Goal: Information Seeking & Learning: Learn about a topic

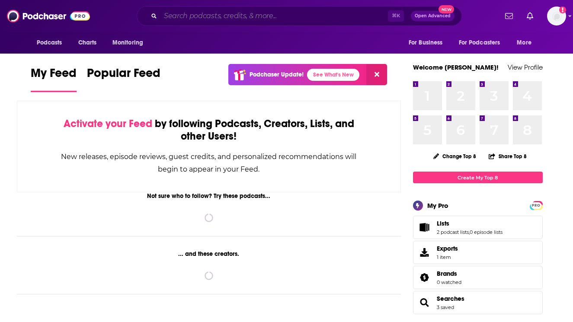
click at [281, 17] on input "Search podcasts, credits, & more..." at bounding box center [274, 16] width 228 height 14
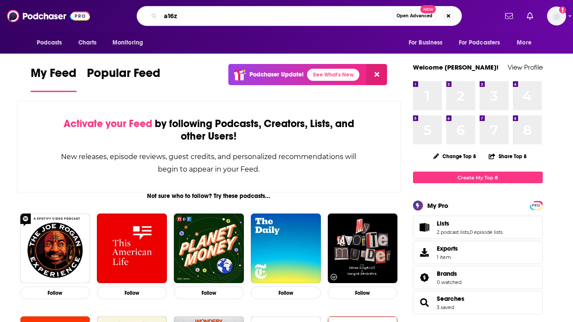
type input "a16z"
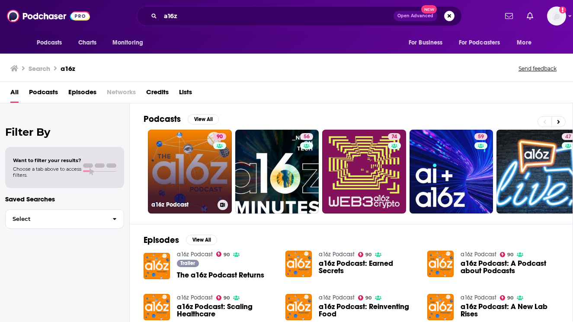
click at [186, 162] on link "90 a16z Podcast" at bounding box center [190, 172] width 84 height 84
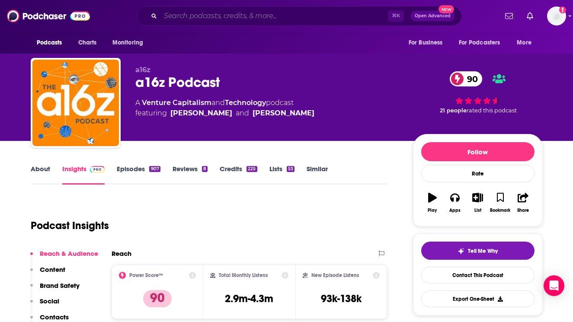
click at [279, 19] on input "Search podcasts, credits, & more..." at bounding box center [274, 16] width 228 height 14
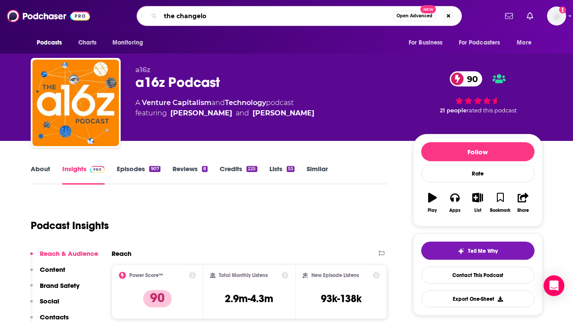
type input "the changelog"
click at [237, 18] on input "the changelog" at bounding box center [276, 16] width 232 height 14
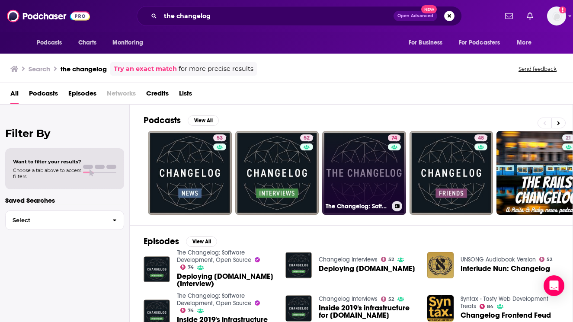
click at [373, 172] on link "74 The Changelog: Software Development, Open Source" at bounding box center [364, 173] width 84 height 84
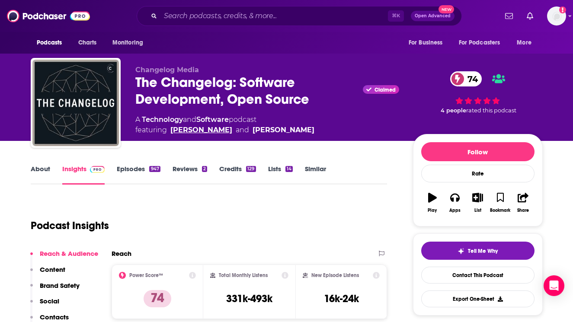
click at [220, 131] on link "[PERSON_NAME]" at bounding box center [201, 130] width 62 height 10
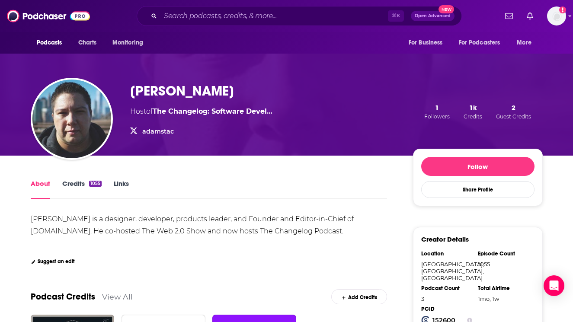
scroll to position [34, 0]
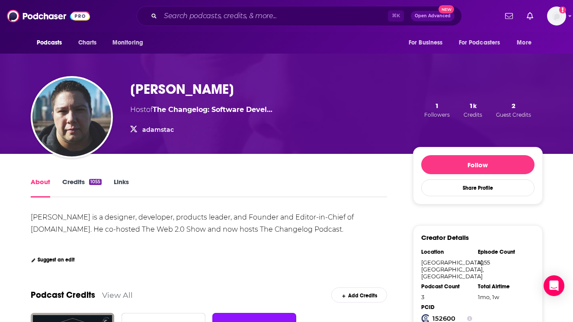
drag, startPoint x: 245, startPoint y: 89, endPoint x: 125, endPoint y: 96, distance: 120.9
click at [125, 96] on div "[PERSON_NAME] Host of The Changelog: Software Devel… adamstac adamstac 1 Follow…" at bounding box center [287, 110] width 512 height 88
copy h1 "[PERSON_NAME]"
click at [212, 12] on input "Search podcasts, credits, & more..." at bounding box center [274, 16] width 228 height 14
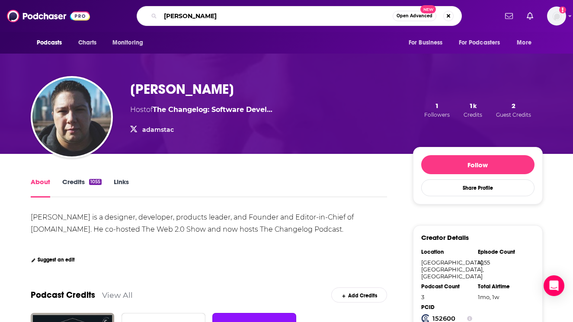
type input "[PERSON_NAME]"
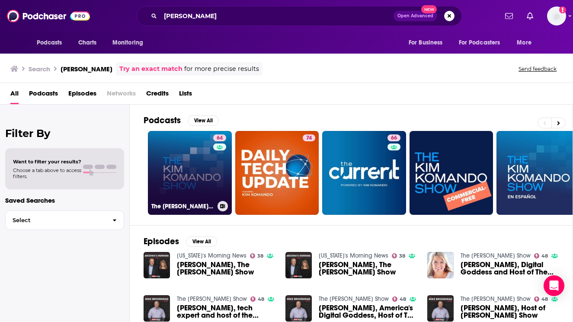
click at [190, 165] on link "64 The [PERSON_NAME] Show" at bounding box center [190, 173] width 84 height 84
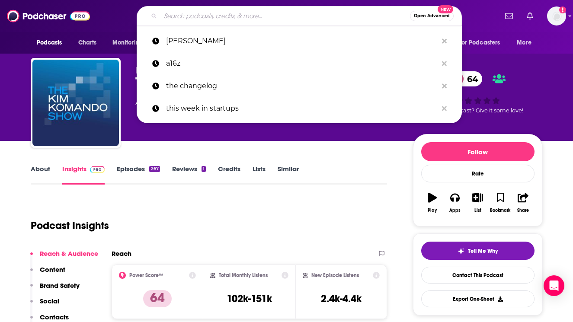
click at [180, 17] on input "Search podcasts, credits, & more..." at bounding box center [285, 16] width 250 height 14
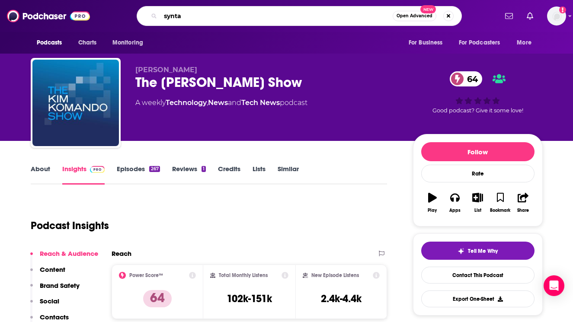
type input "syntax"
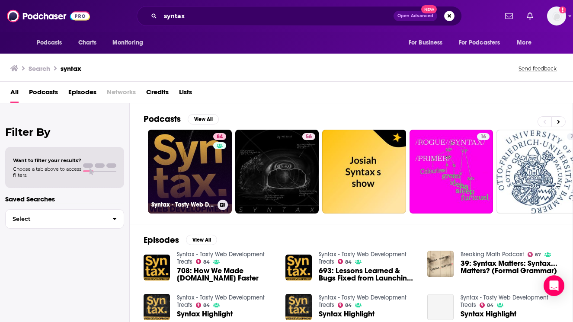
click at [179, 179] on link "84 Syntax - Tasty Web Development Treats" at bounding box center [190, 172] width 84 height 84
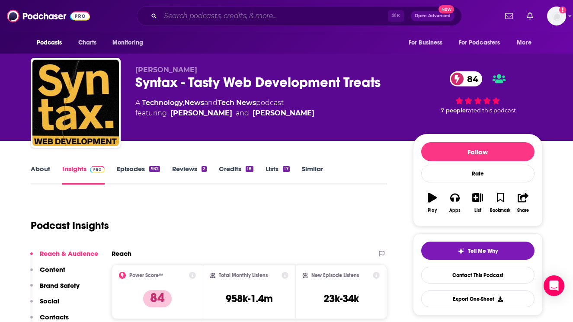
click at [188, 17] on input "Search podcasts, credits, & more..." at bounding box center [274, 16] width 228 height 14
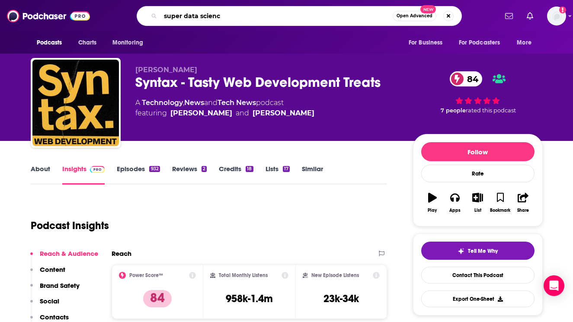
type input "super data science"
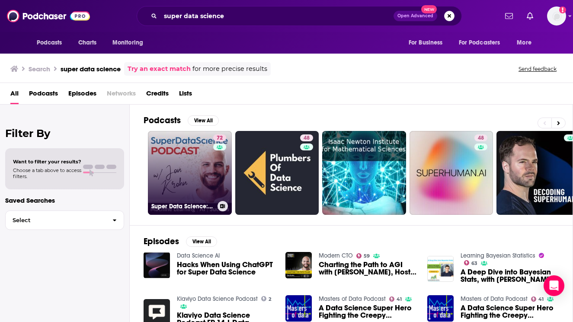
click at [185, 176] on link "72 Super Data Science: ML & AI Podcast with [PERSON_NAME]" at bounding box center [190, 173] width 84 height 84
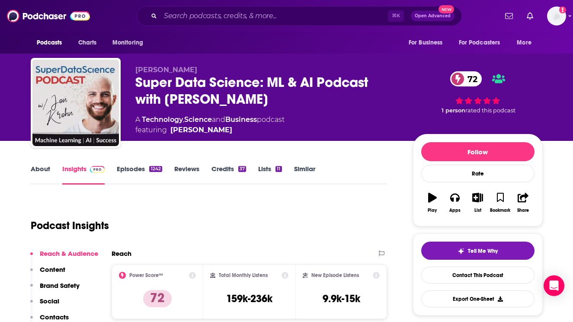
scroll to position [6, 0]
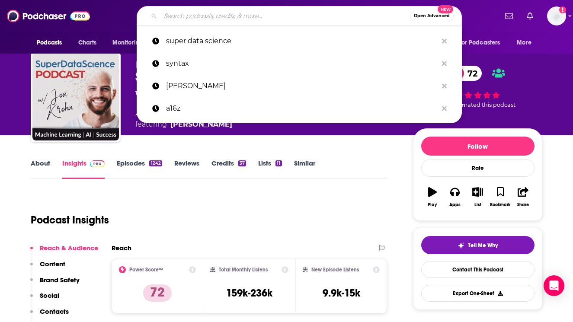
click at [202, 12] on input "Search podcasts, credits, & more..." at bounding box center [285, 16] width 250 height 14
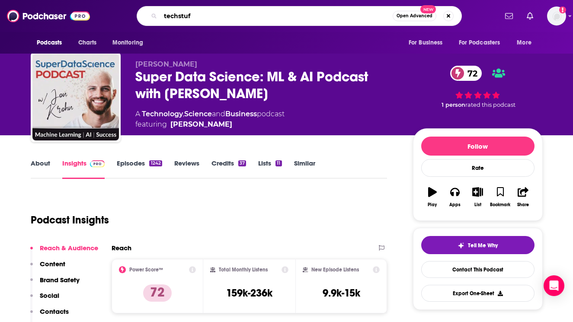
type input "techstuff"
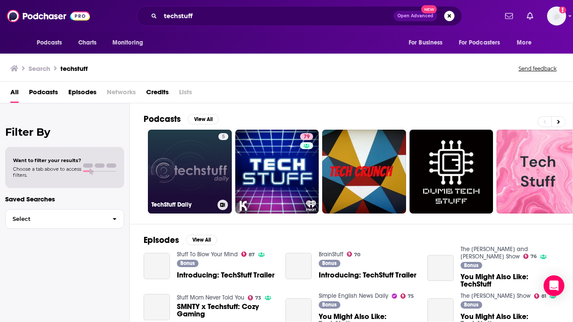
click at [185, 159] on link "5 TechStuff Daily" at bounding box center [190, 172] width 84 height 84
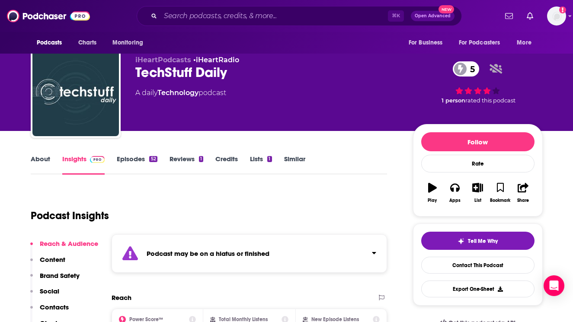
scroll to position [12, 0]
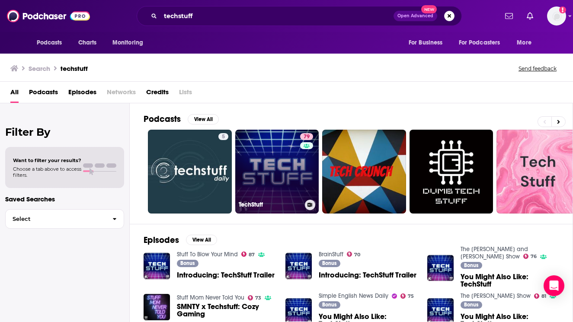
click at [266, 168] on link "79 TechStuff" at bounding box center [277, 172] width 84 height 84
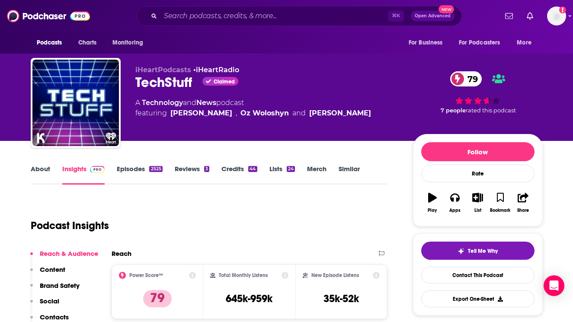
drag, startPoint x: 375, startPoint y: 114, endPoint x: 166, endPoint y: 117, distance: 208.9
click at [166, 117] on div "A Technology and News podcast featuring [PERSON_NAME] , [PERSON_NAME] and [PERS…" at bounding box center [267, 108] width 264 height 21
copy span "[PERSON_NAME] , [PERSON_NAME] and [PERSON_NAME]"
click at [221, 13] on input "Search podcasts, credits, & more..." at bounding box center [274, 16] width 228 height 14
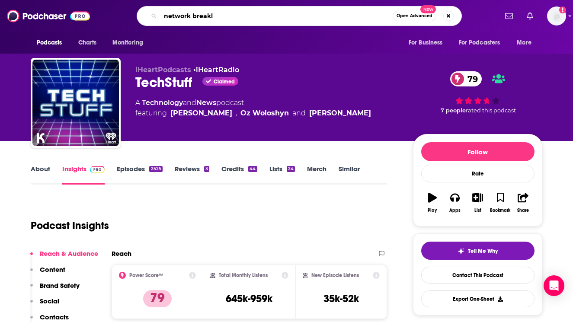
type input "network break"
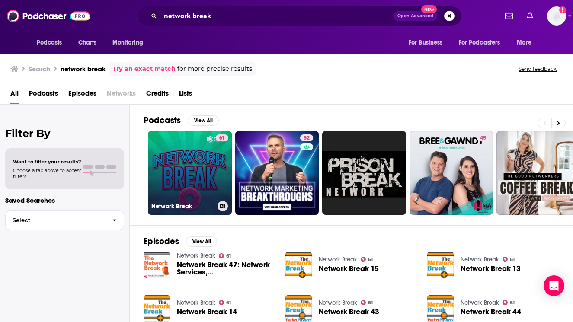
click at [203, 159] on link "61 Network Break" at bounding box center [190, 173] width 84 height 84
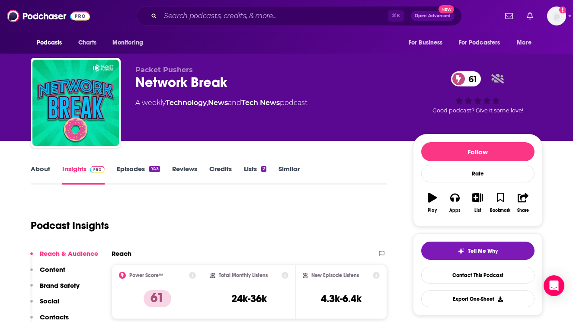
scroll to position [126, 0]
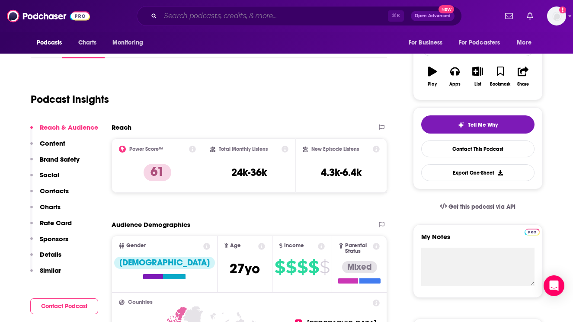
click at [183, 17] on input "Search podcasts, credits, & more..." at bounding box center [274, 16] width 228 height 14
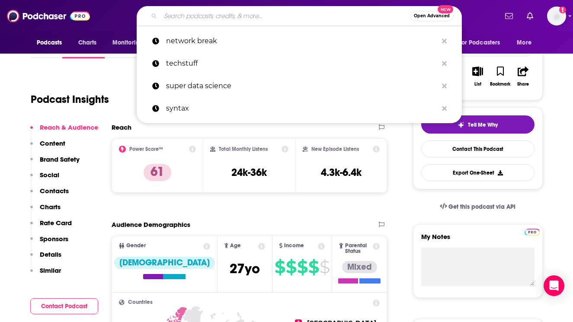
type input "l"
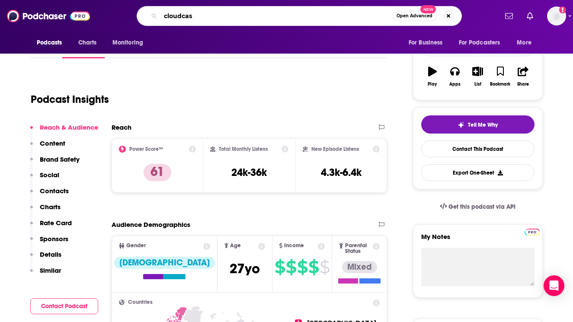
type input "cloudcast"
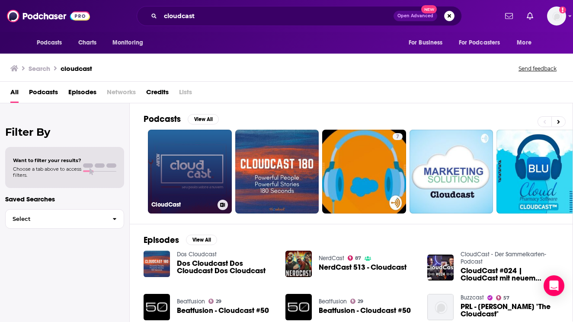
click at [194, 163] on link "CloudCast" at bounding box center [190, 172] width 84 height 84
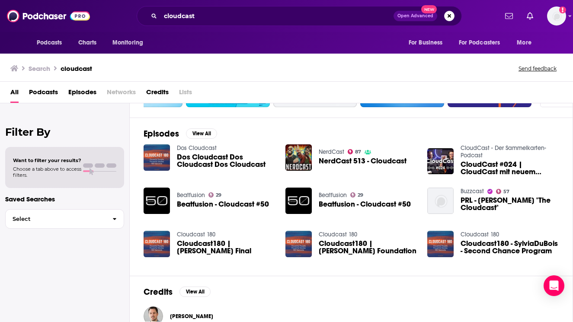
scroll to position [125, 0]
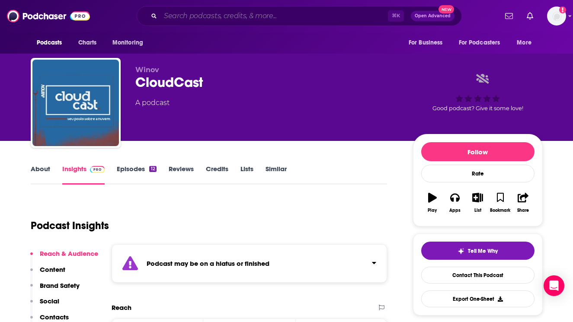
click at [224, 14] on input "Search podcasts, credits, & more..." at bounding box center [274, 16] width 228 height 14
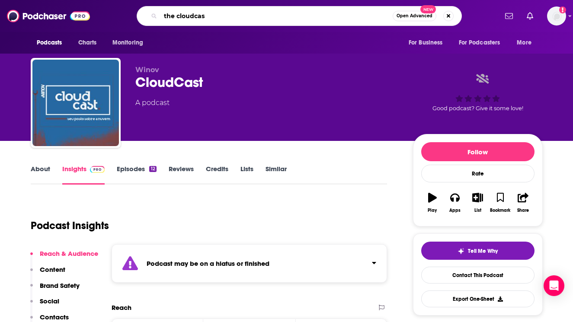
type input "the cloudcast"
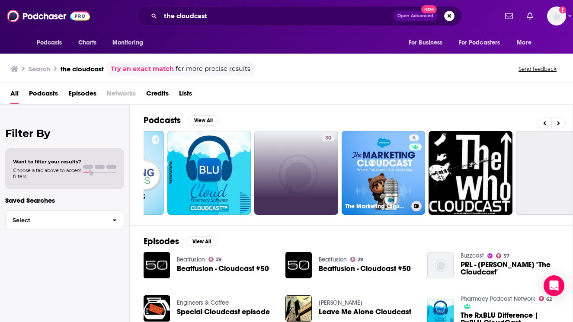
scroll to position [0, 96]
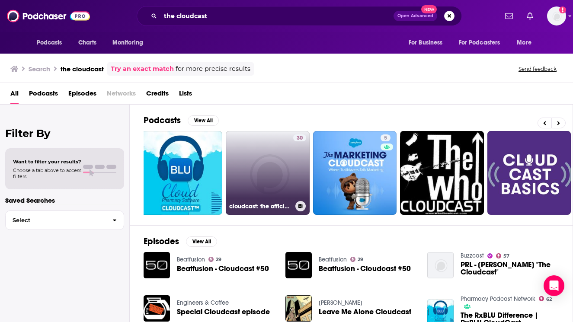
click at [250, 165] on link "30 cloudcast: the official podcast for clouds" at bounding box center [268, 173] width 84 height 84
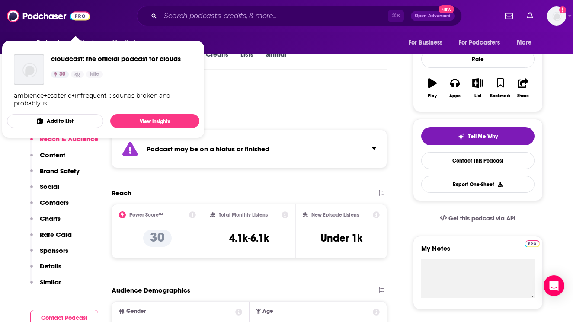
scroll to position [139, 0]
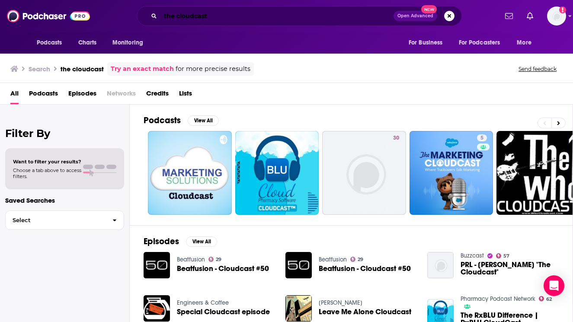
click at [252, 17] on input "the cloudcast" at bounding box center [276, 16] width 233 height 14
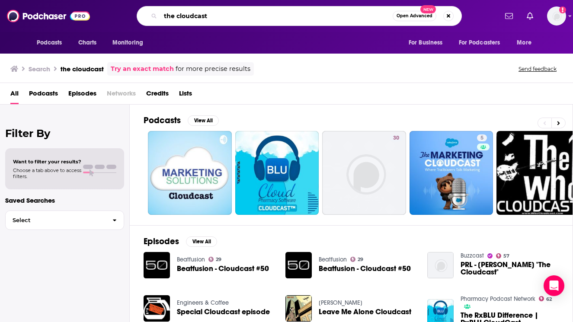
click at [252, 17] on input "the cloudcast" at bounding box center [276, 16] width 232 height 14
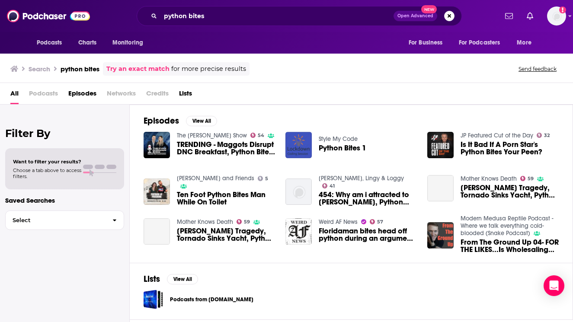
click at [48, 93] on span "Podcasts" at bounding box center [43, 96] width 29 height 18
click at [39, 93] on span "Podcasts" at bounding box center [43, 96] width 29 height 18
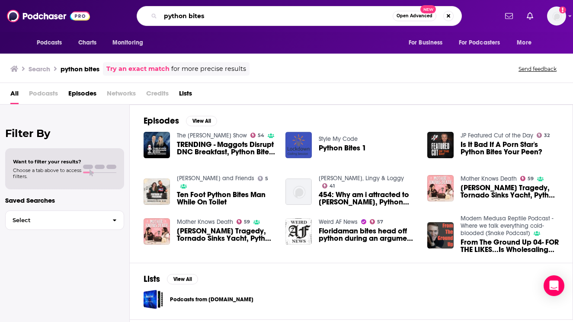
click at [290, 16] on input "python bites" at bounding box center [276, 16] width 232 height 14
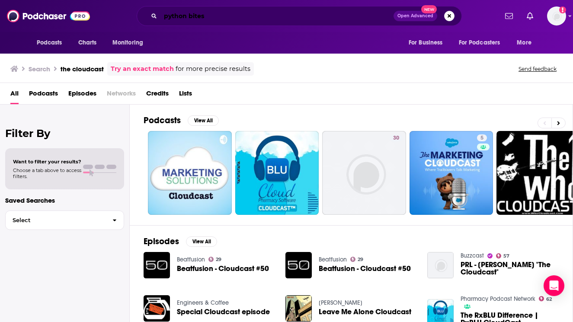
click at [194, 19] on input "python bites" at bounding box center [276, 16] width 233 height 14
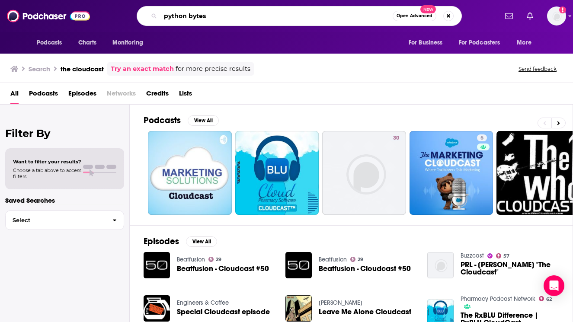
type input "python bytes"
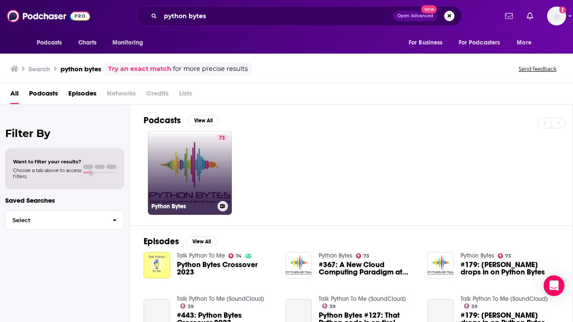
click at [178, 163] on link "73 Python Bytes" at bounding box center [190, 173] width 84 height 84
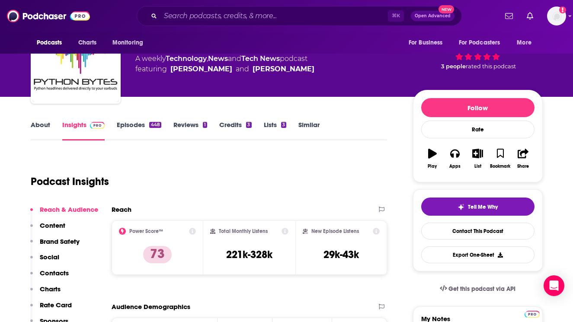
scroll to position [47, 0]
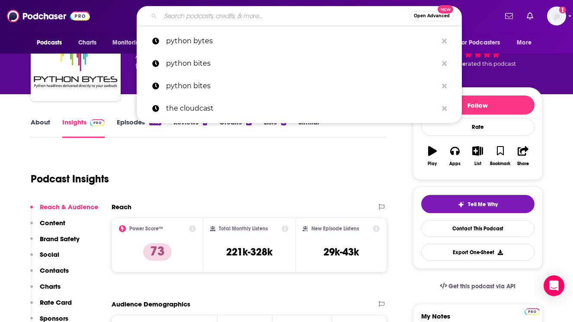
click at [270, 14] on input "Search podcasts, credits, & more..." at bounding box center [285, 16] width 250 height 14
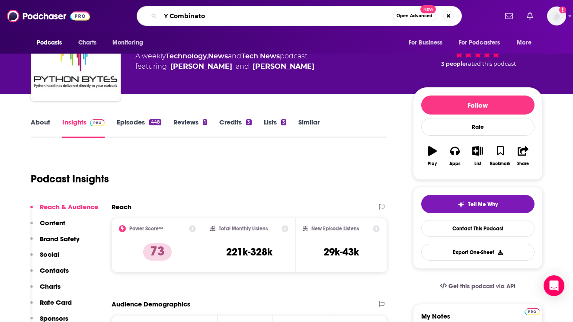
type input "Y Combinator"
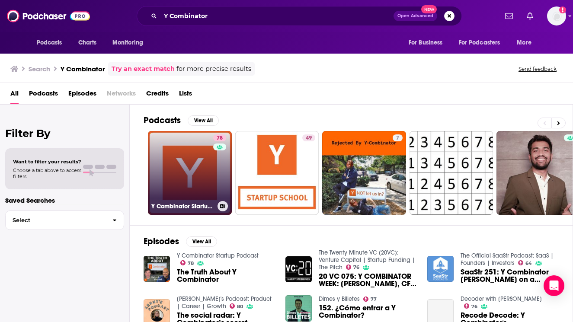
click at [205, 169] on link "78 Y Combinator Startup Podcast" at bounding box center [190, 173] width 84 height 84
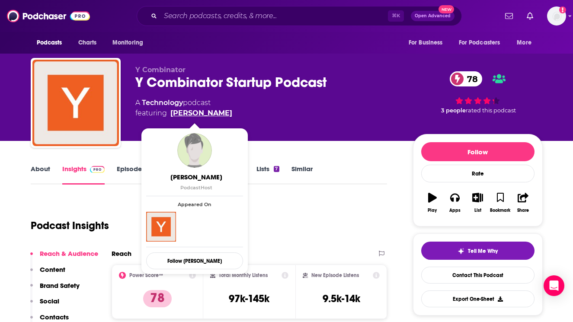
click at [208, 113] on link "[PERSON_NAME]" at bounding box center [201, 113] width 62 height 10
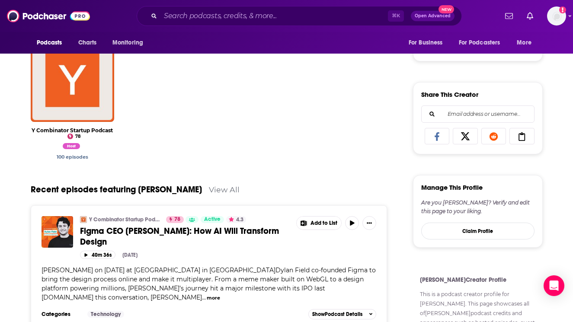
scroll to position [308, 0]
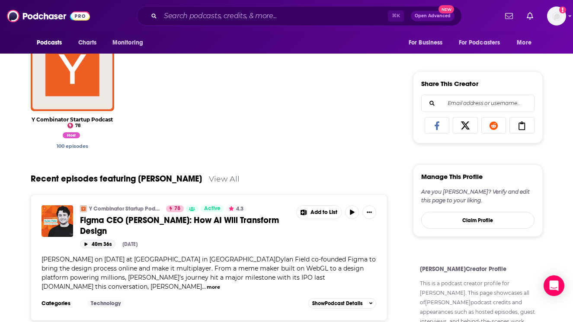
click at [91, 240] on button "40m 36s" at bounding box center [97, 244] width 35 height 8
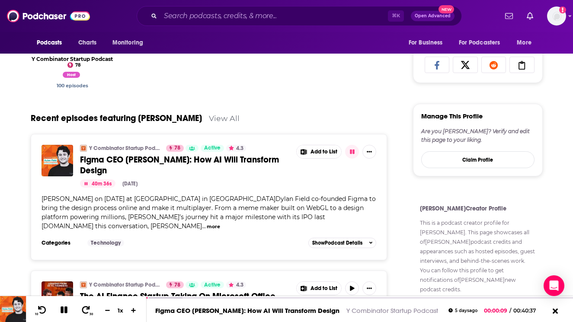
scroll to position [377, 0]
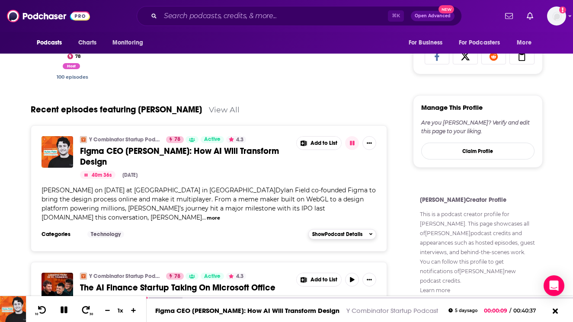
click at [317, 231] on span "Show Podcast Details" at bounding box center [337, 234] width 50 height 6
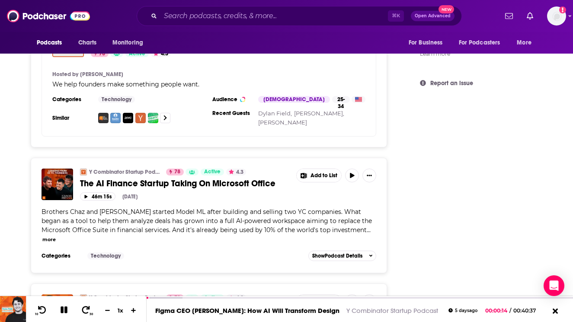
scroll to position [626, 0]
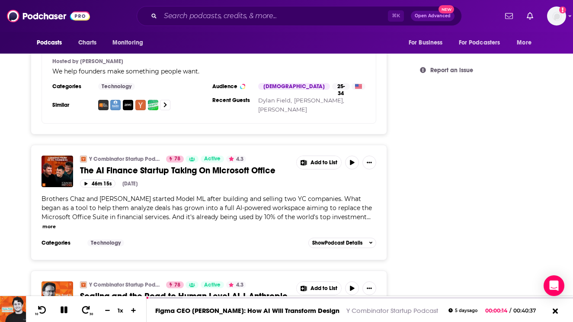
click at [330, 240] on div "Categories Technology Add to List Show Podcast Details" at bounding box center [209, 243] width 335 height 13
click at [330, 240] on span "Show Podcast Details" at bounding box center [337, 243] width 50 height 6
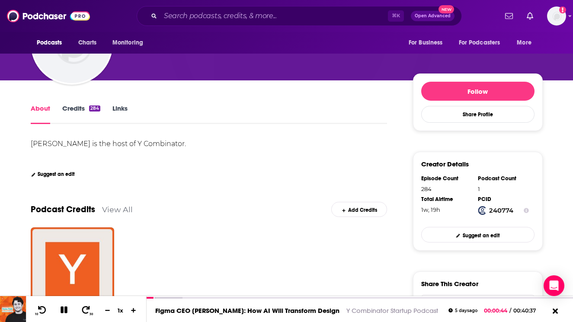
scroll to position [100, 0]
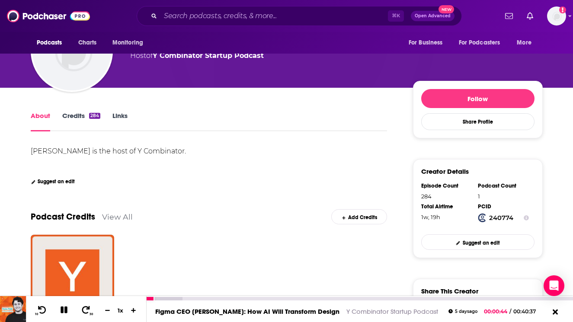
click at [63, 314] on button at bounding box center [64, 310] width 15 height 11
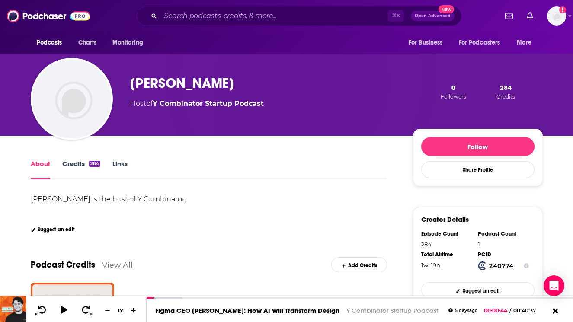
scroll to position [0, 0]
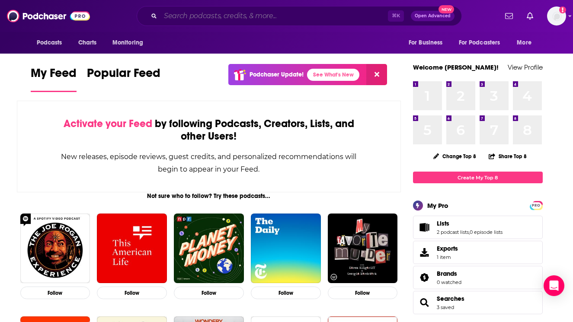
click at [212, 20] on input "Search podcasts, credits, & more..." at bounding box center [274, 16] width 228 height 14
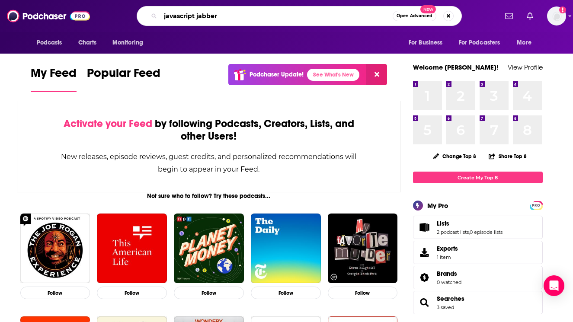
type input "javascript jabber"
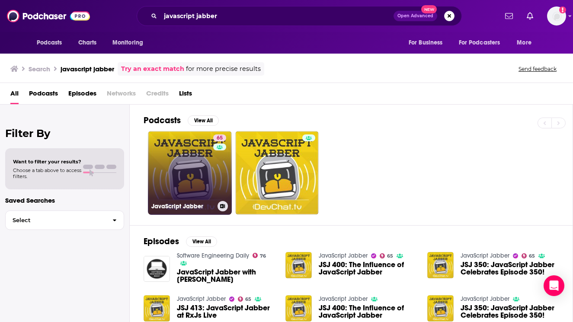
click at [185, 172] on link "65 JavaScript Jabber" at bounding box center [190, 173] width 84 height 84
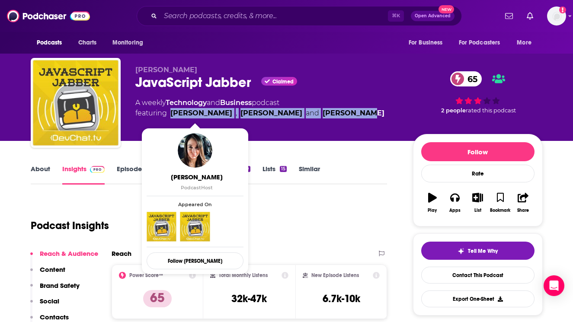
drag, startPoint x: 336, startPoint y: 115, endPoint x: 170, endPoint y: 112, distance: 165.7
click at [170, 112] on div "A weekly Technology and Business podcast featuring Aimee Knight , AJ O'Neal and…" at bounding box center [267, 108] width 264 height 21
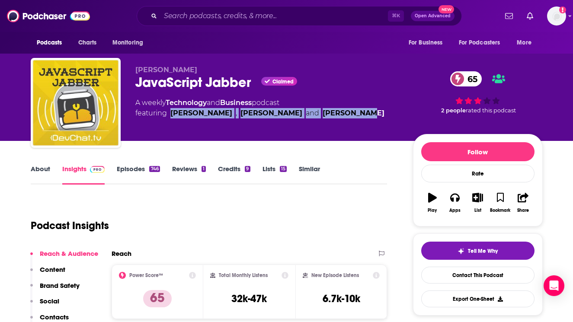
copy span "Aimee Knight , AJ O'Neal and Dan Shappir"
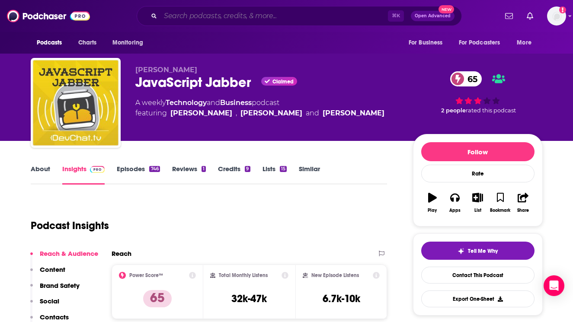
click at [233, 18] on input "Search podcasts, credits, & more..." at bounding box center [274, 16] width 228 height 14
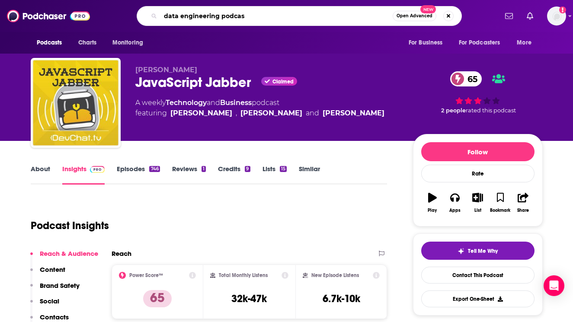
type input "data engineering podcast"
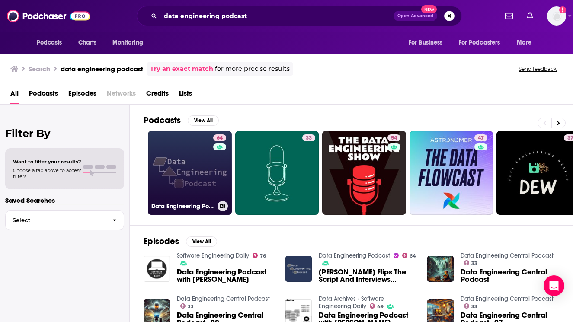
click at [183, 172] on link "64 Data Engineering Podcast" at bounding box center [190, 173] width 84 height 84
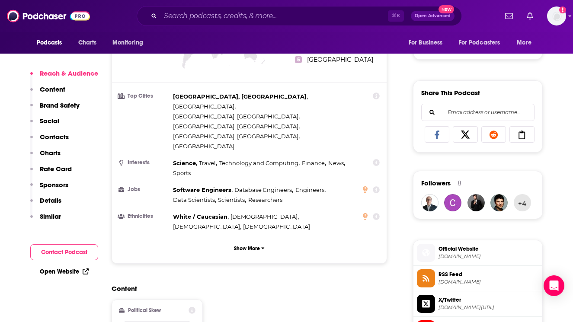
scroll to position [500, 0]
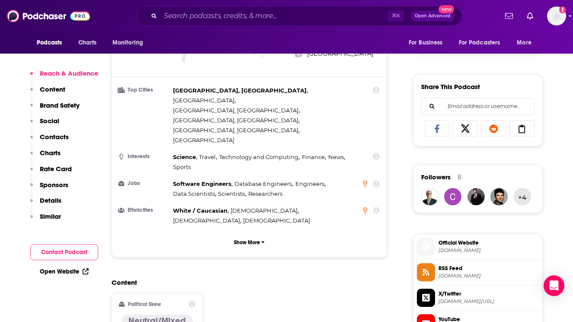
click at [54, 138] on p "Contacts" at bounding box center [54, 137] width 29 height 8
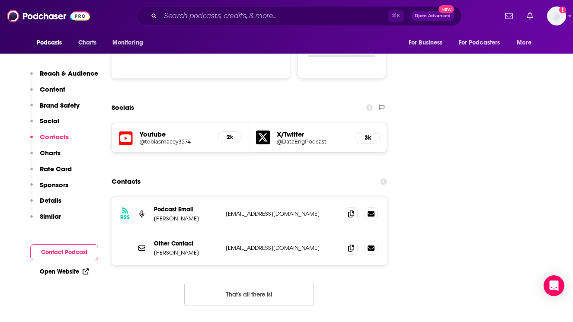
scroll to position [992, 0]
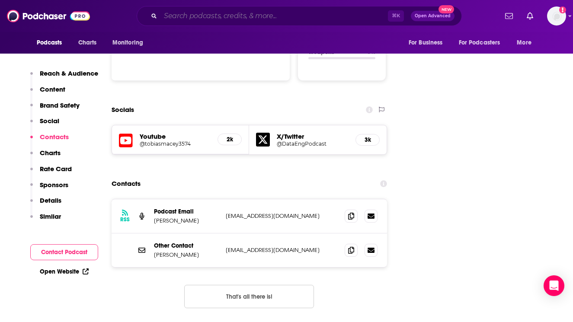
click at [265, 21] on input "Search podcasts, credits, & more..." at bounding box center [274, 16] width 228 height 14
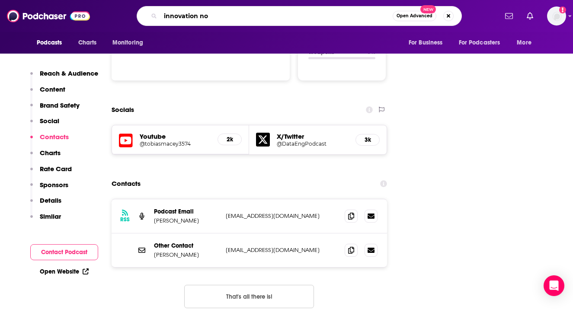
type input "innovation now"
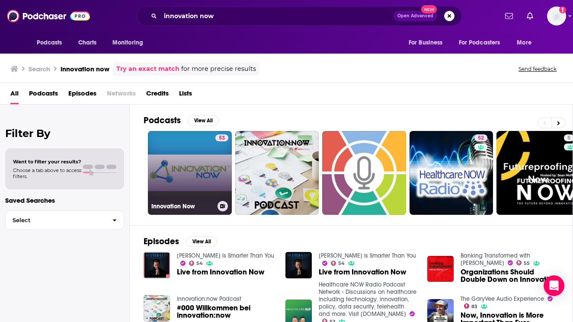
click at [190, 161] on link "53 Innovation Now" at bounding box center [190, 173] width 84 height 84
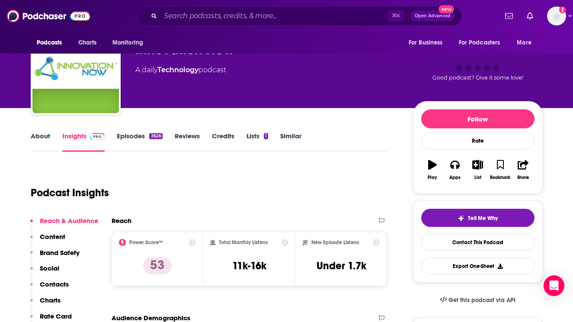
scroll to position [35, 0]
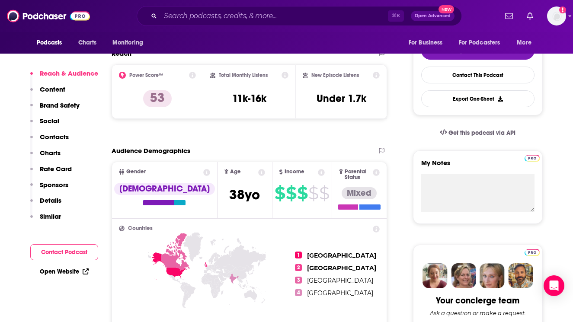
click at [55, 131] on button "Social" at bounding box center [44, 125] width 29 height 16
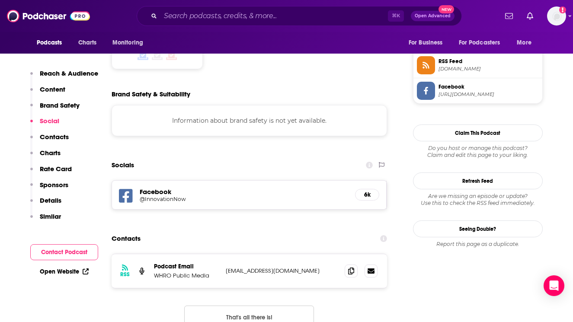
scroll to position [711, 0]
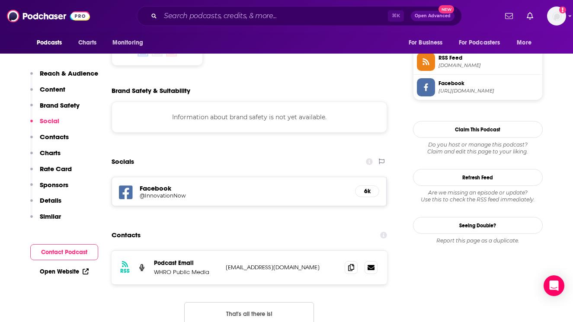
click at [58, 135] on p "Contacts" at bounding box center [54, 137] width 29 height 8
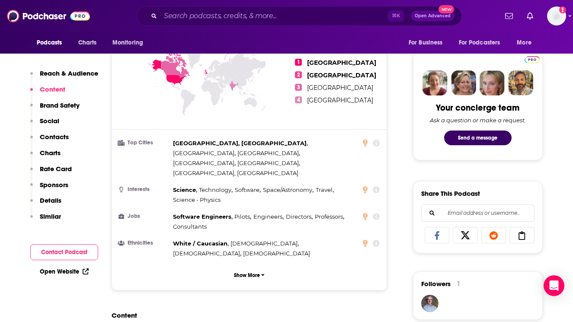
scroll to position [157, 0]
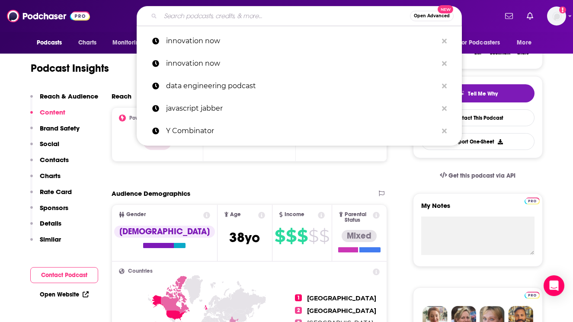
click at [203, 17] on input "Search podcasts, credits, & more..." at bounding box center [285, 16] width 250 height 14
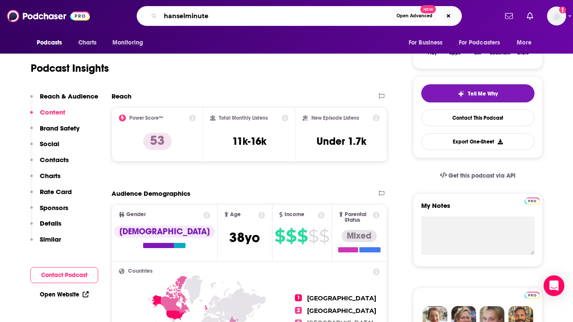
type input "hanselminutes"
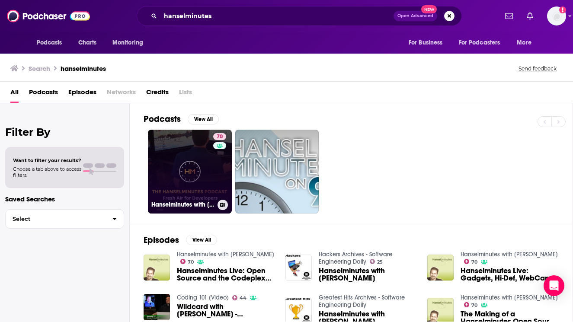
click at [186, 163] on link "70 Hanselminutes with Scott Hanselman" at bounding box center [190, 172] width 84 height 84
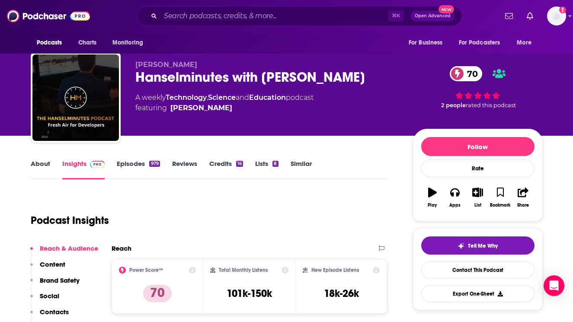
scroll to position [6, 0]
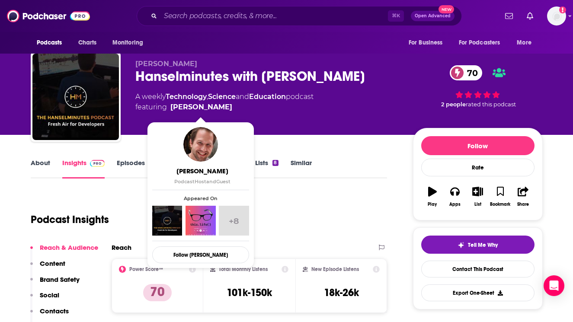
drag, startPoint x: 235, startPoint y: 107, endPoint x: 230, endPoint y: 107, distance: 5.6
click at [230, 107] on span "featuring Scott Hanselman" at bounding box center [224, 107] width 178 height 10
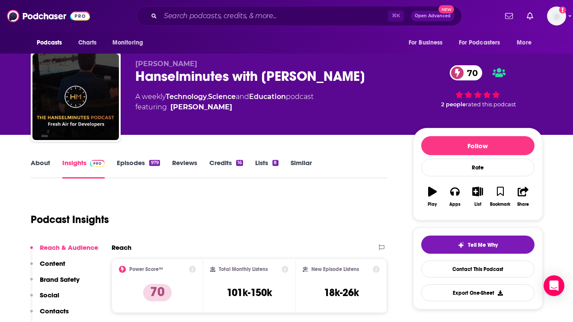
copy span "Scott Hanselman"
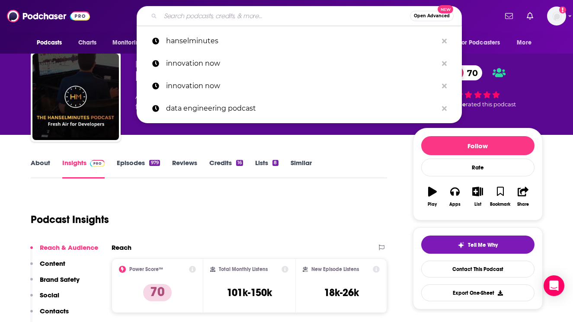
click at [180, 21] on input "Search podcasts, credits, & more..." at bounding box center [285, 16] width 250 height 14
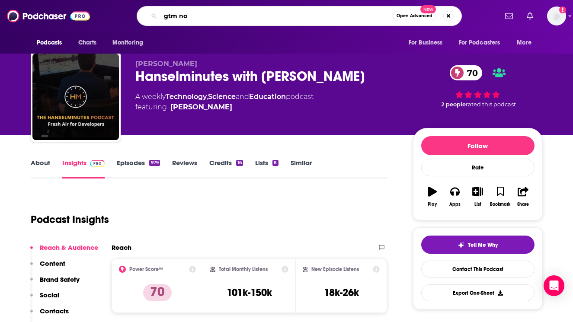
type input "gtm now"
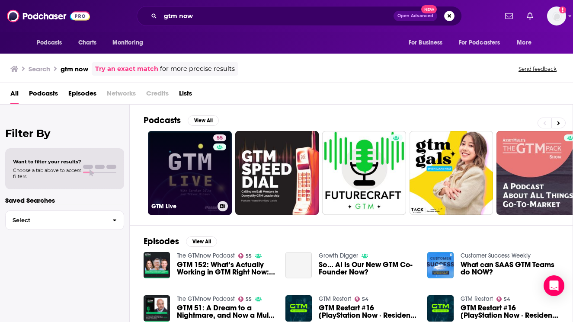
click at [193, 171] on link "55 GTM Live" at bounding box center [190, 173] width 84 height 84
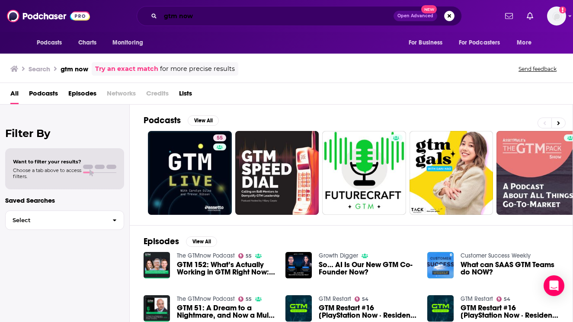
click at [179, 14] on input "gtm now" at bounding box center [276, 16] width 233 height 14
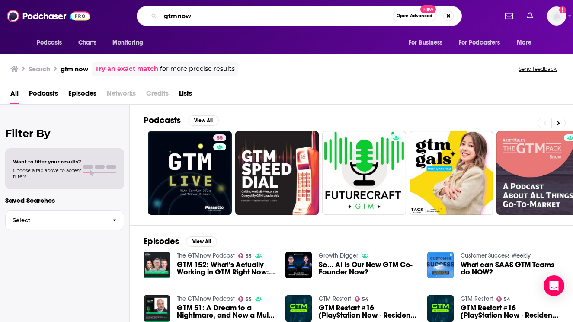
type input "gtmnow"
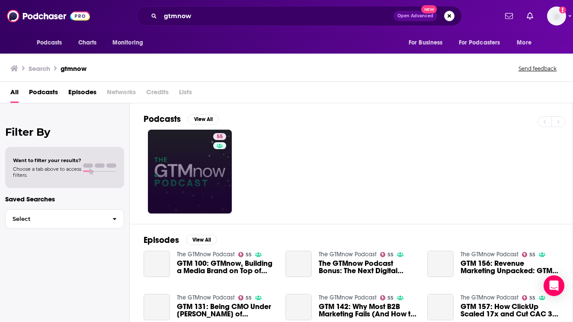
click at [191, 164] on link "55" at bounding box center [190, 172] width 84 height 84
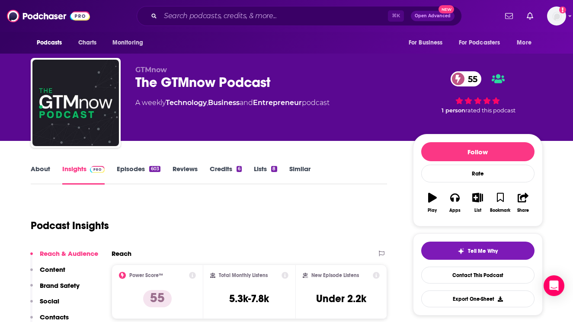
scroll to position [103, 0]
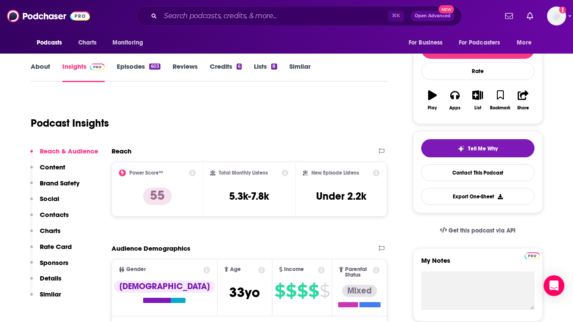
click at [54, 216] on p "Contacts" at bounding box center [54, 215] width 29 height 8
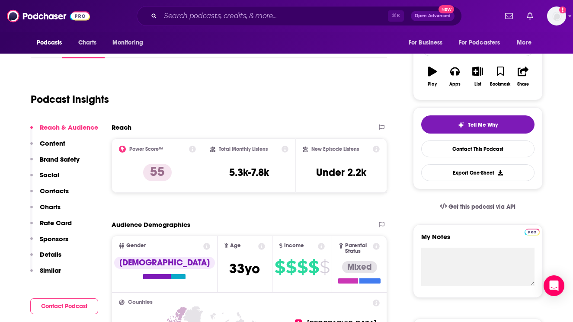
scroll to position [0, 0]
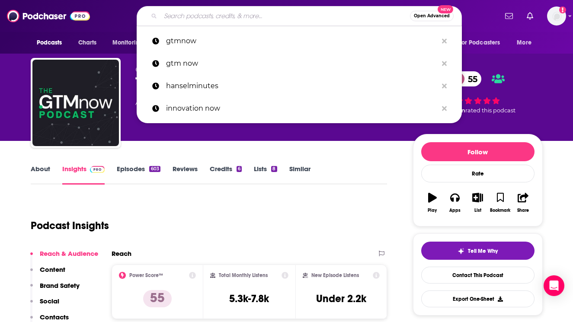
click at [181, 14] on input "Search podcasts, credits, & more..." at bounding box center [285, 16] width 250 height 14
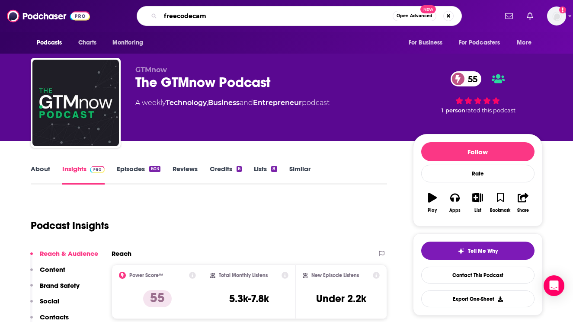
type input "freecodecamp"
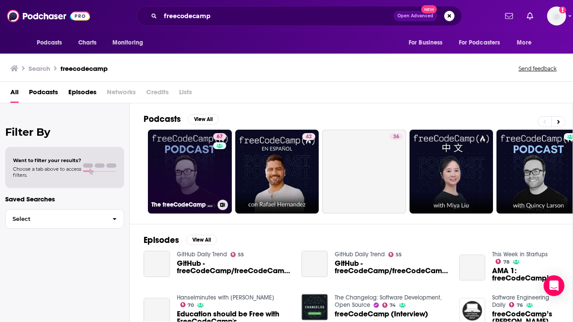
click at [179, 152] on link "67 The freeCodeCamp Podcast" at bounding box center [190, 172] width 84 height 84
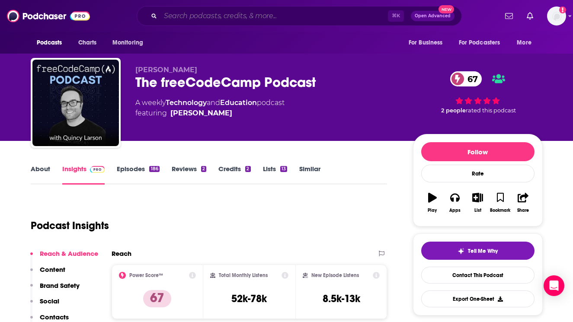
click at [222, 13] on input "Search podcasts, credits, & more..." at bounding box center [274, 16] width 228 height 14
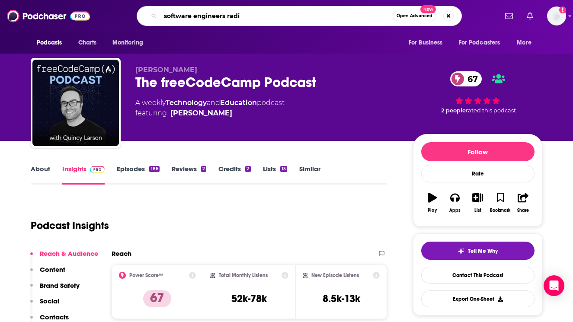
type input "software engineers radio"
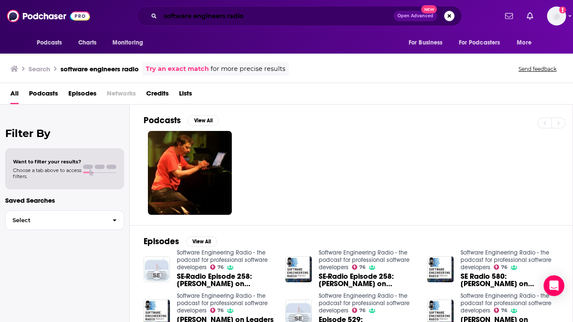
click at [225, 17] on input "software engineers radio" at bounding box center [276, 16] width 233 height 14
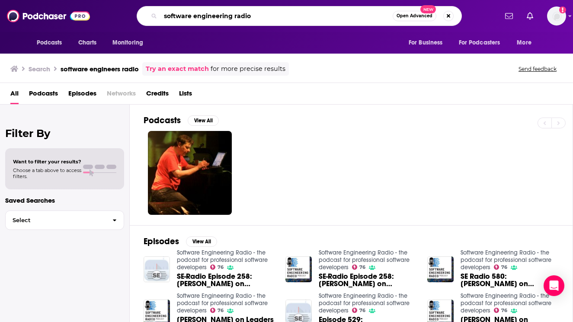
type input "software engineering radio"
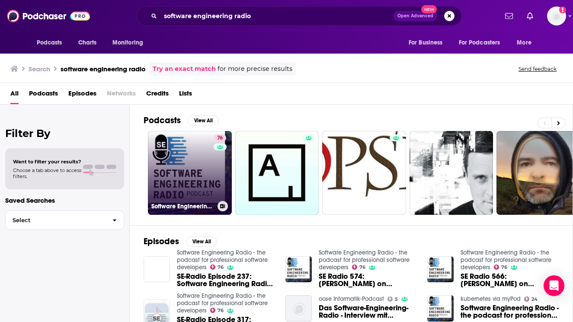
click at [197, 165] on link "76 Software Engineering Radio - the podcast for professional software developers" at bounding box center [190, 173] width 84 height 84
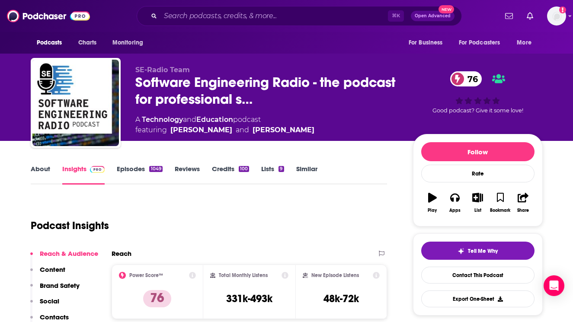
scroll to position [6, 0]
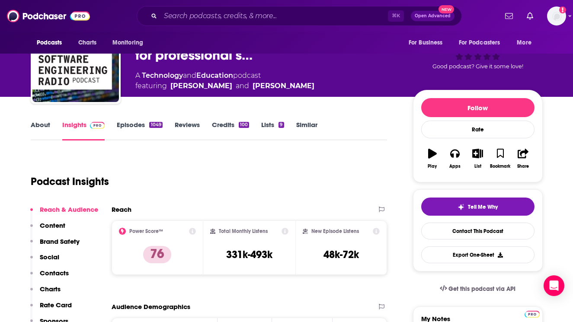
click at [57, 272] on p "Contacts" at bounding box center [54, 273] width 29 height 8
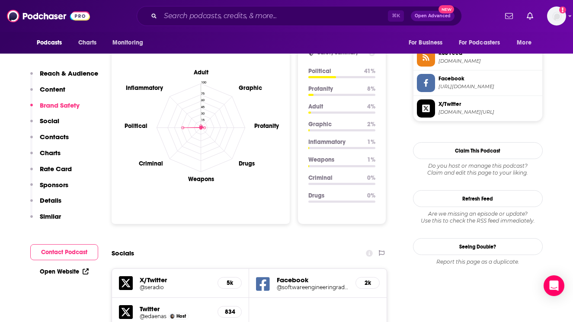
scroll to position [815, 0]
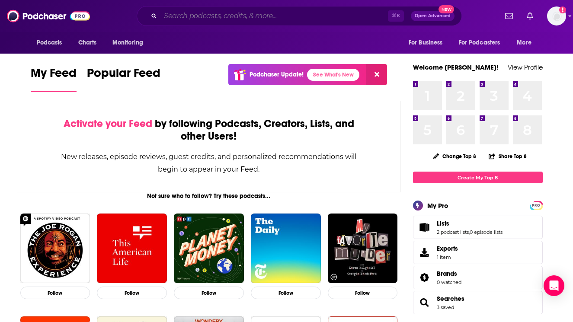
click at [186, 17] on input "Search podcasts, credits, & more..." at bounding box center [274, 16] width 228 height 14
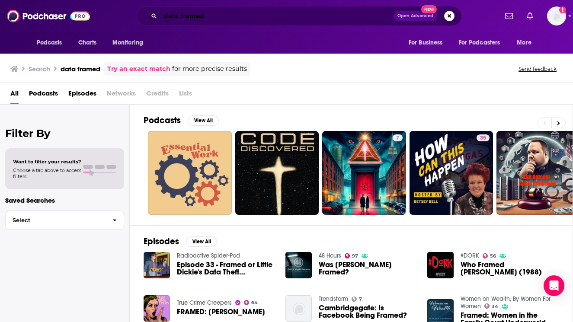
click at [182, 13] on input "data framed" at bounding box center [276, 16] width 233 height 14
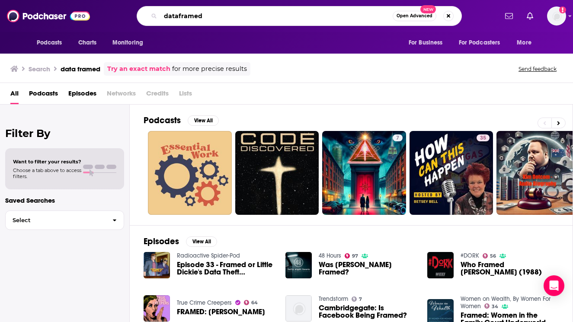
type input "dataframed"
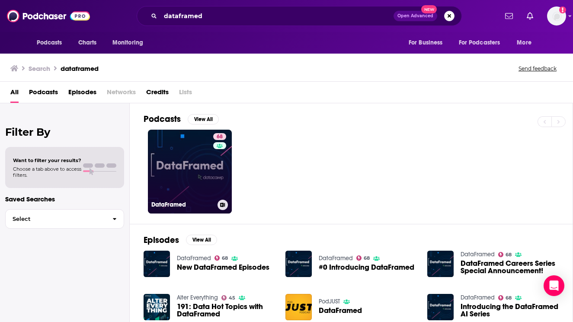
click at [197, 161] on link "68 DataFramed" at bounding box center [190, 172] width 84 height 84
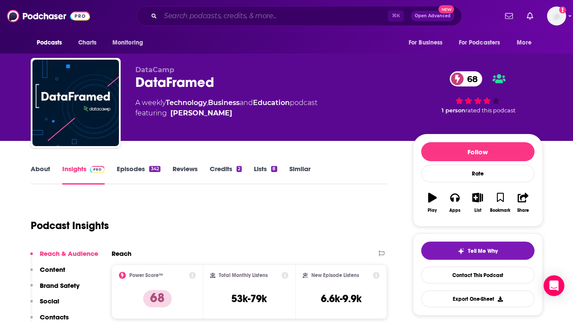
click at [260, 12] on input "Search podcasts, credits, & more..." at bounding box center [274, 16] width 228 height 14
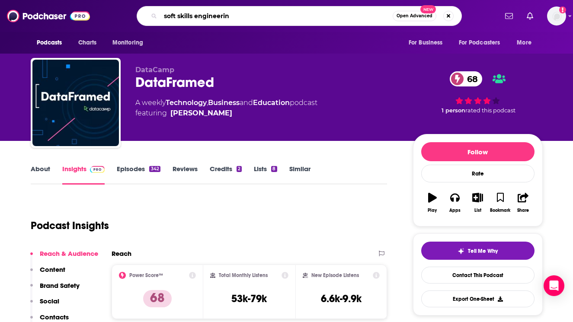
type input "soft skills engineering"
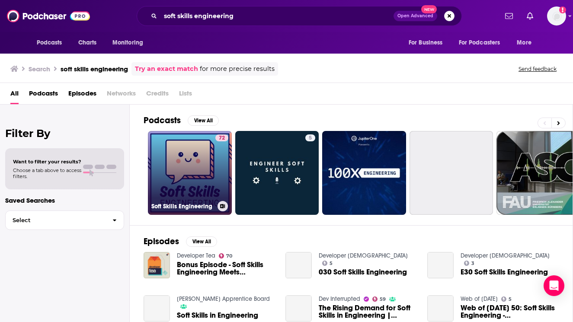
click at [194, 161] on link "72 Soft Skills Engineering" at bounding box center [190, 173] width 84 height 84
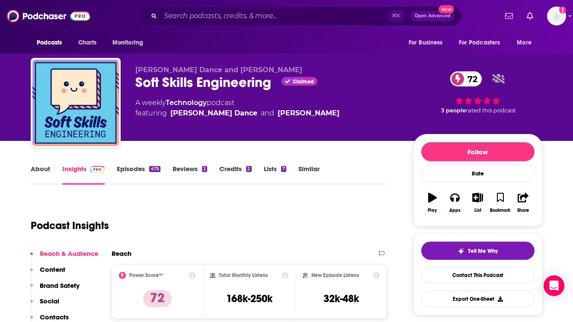
scroll to position [5, 0]
